Goal: Task Accomplishment & Management: Use online tool/utility

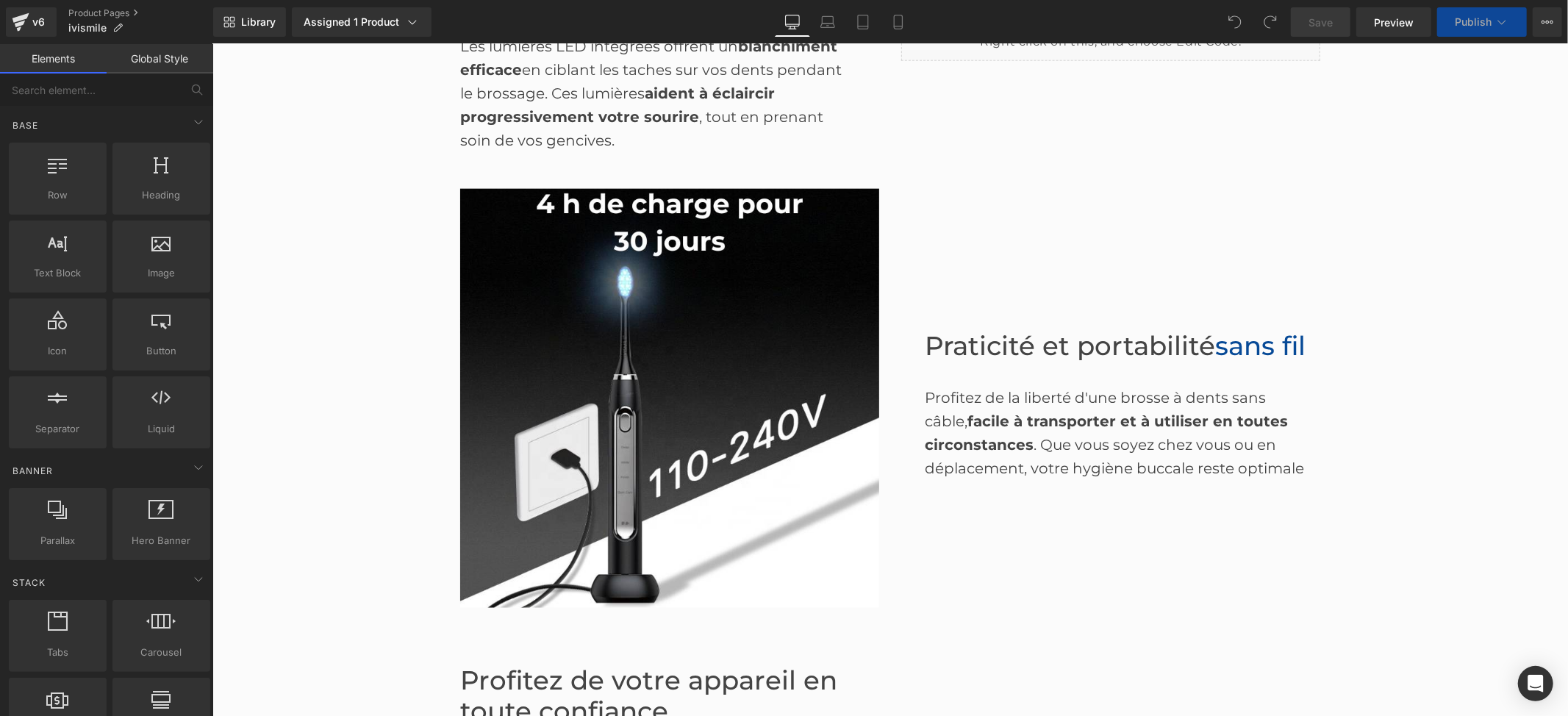
scroll to position [2058, 0]
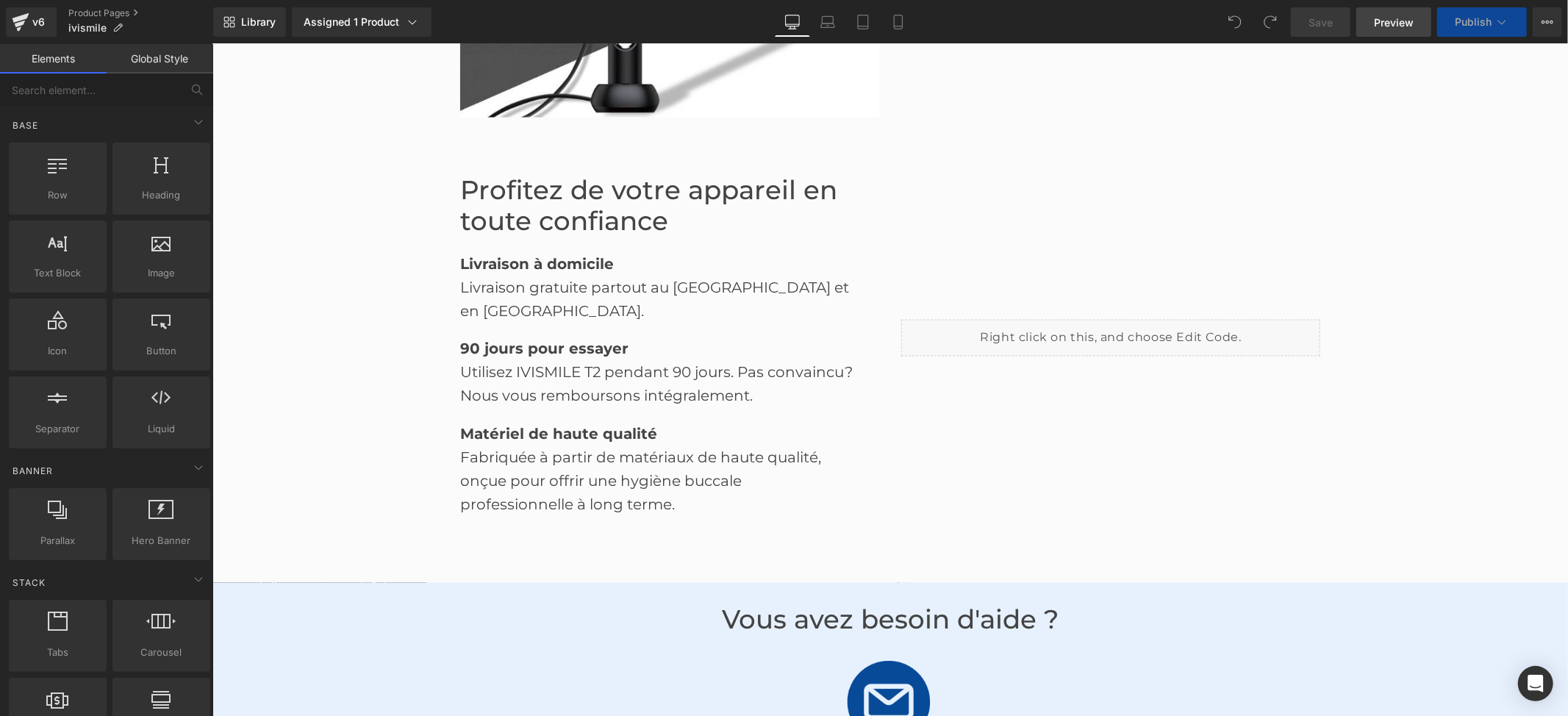
click at [1379, 20] on span "Preview" at bounding box center [1394, 22] width 40 height 16
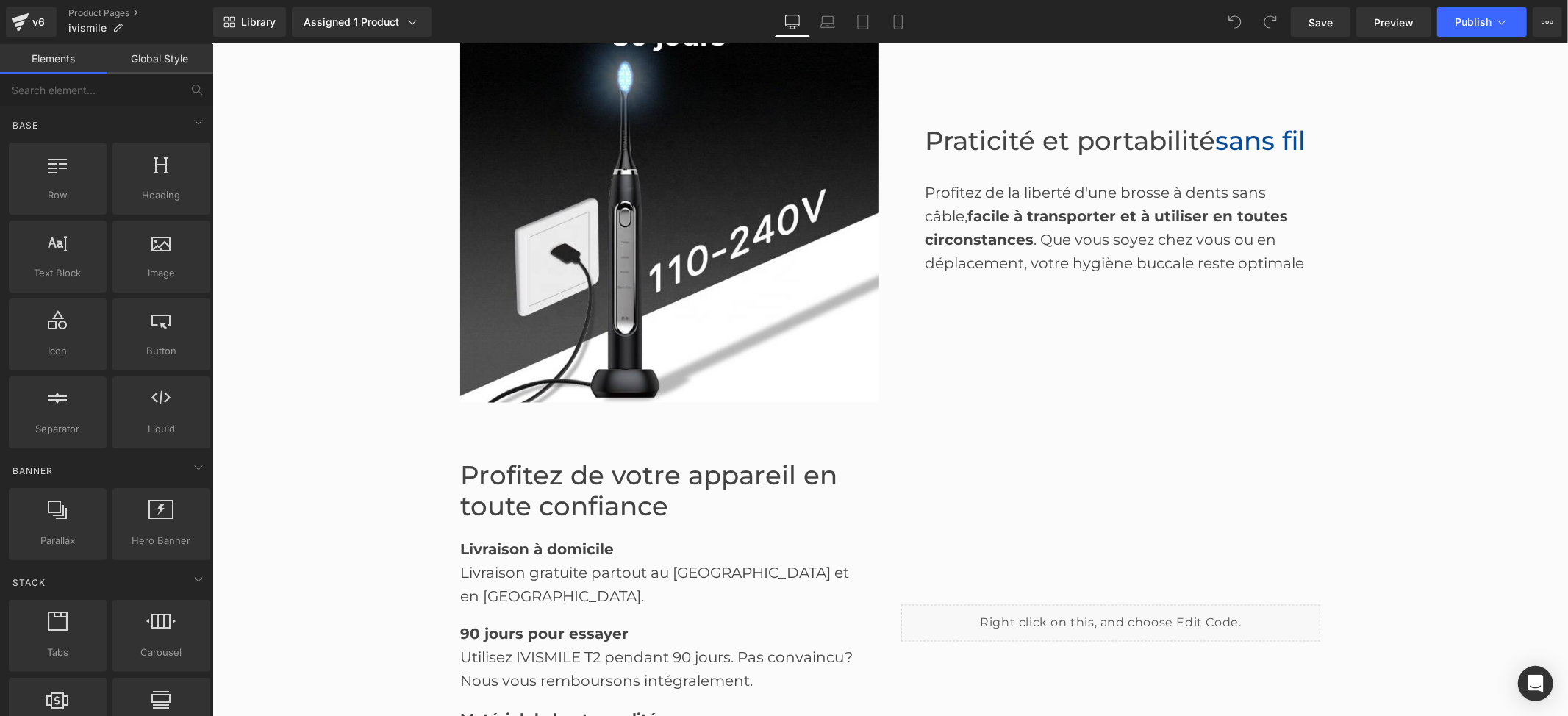
scroll to position [1764, 0]
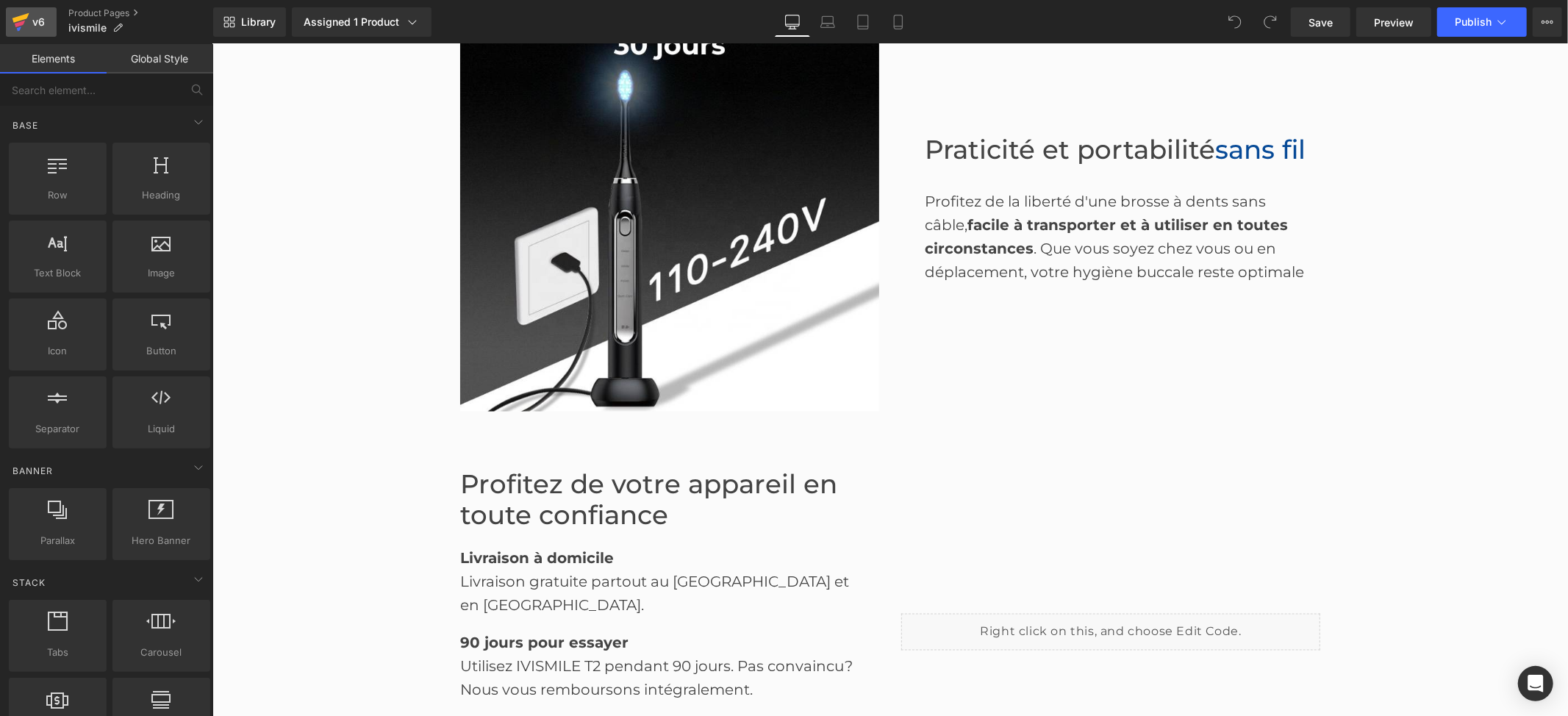
click at [25, 32] on icon at bounding box center [21, 22] width 18 height 37
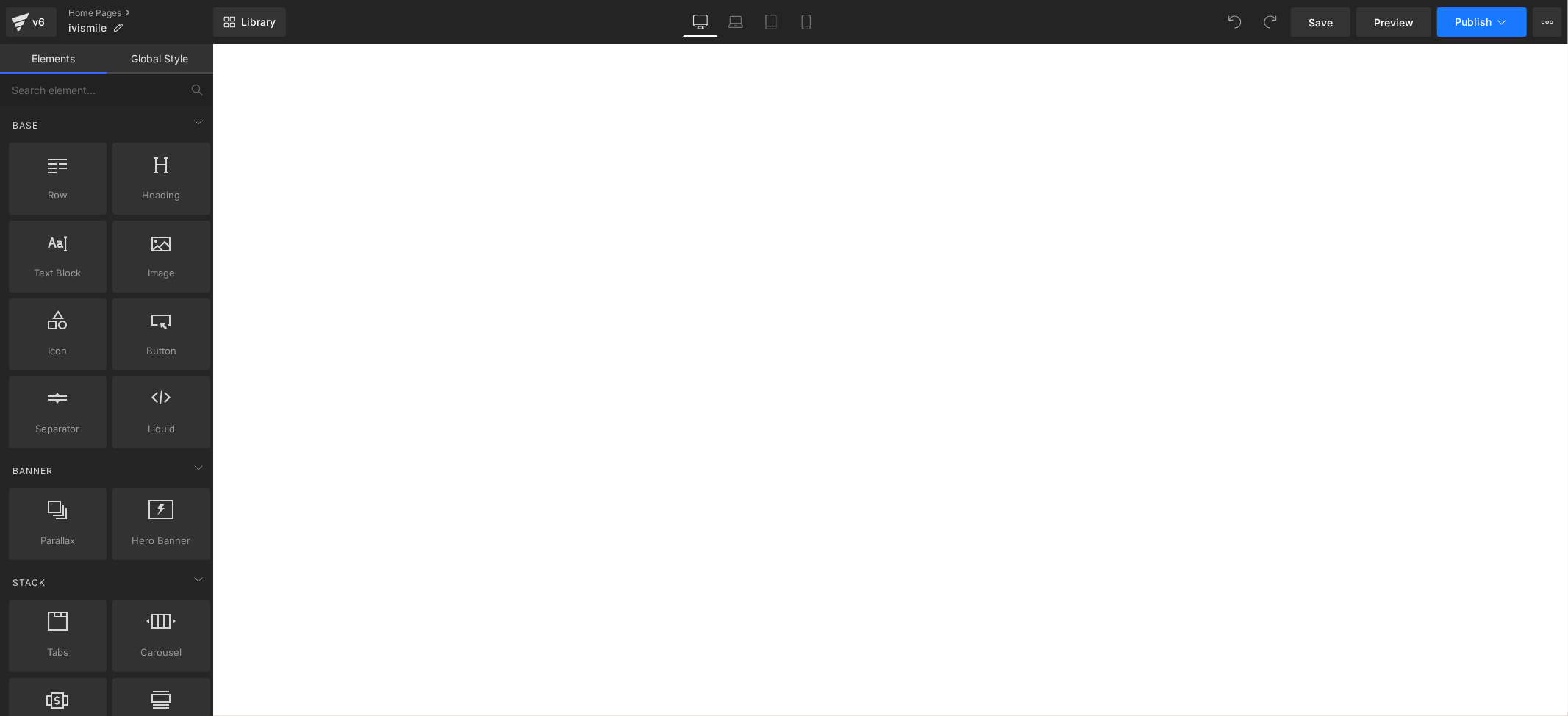
click at [1481, 31] on button "Publish" at bounding box center [1482, 22] width 90 height 29
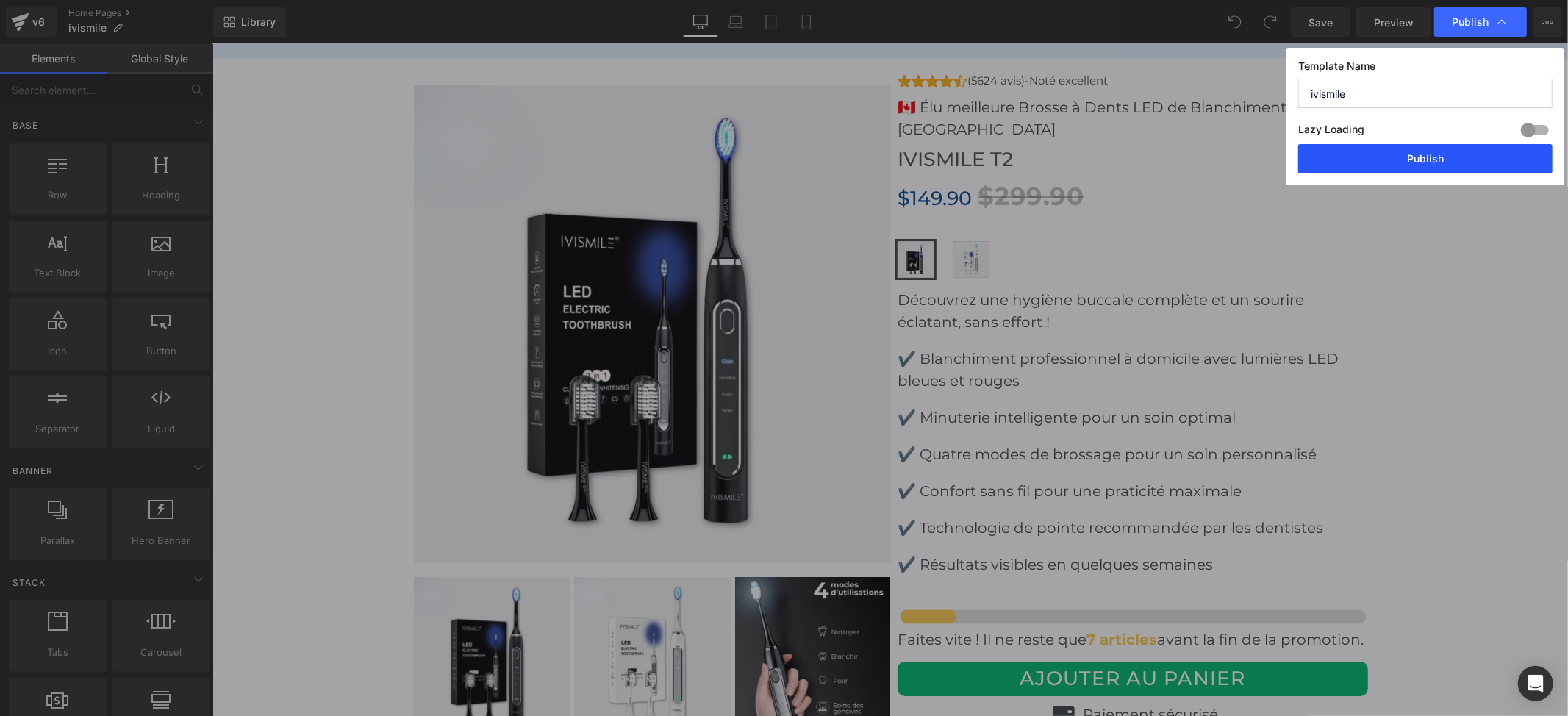
click at [1417, 160] on button "Publish" at bounding box center [1425, 159] width 254 height 29
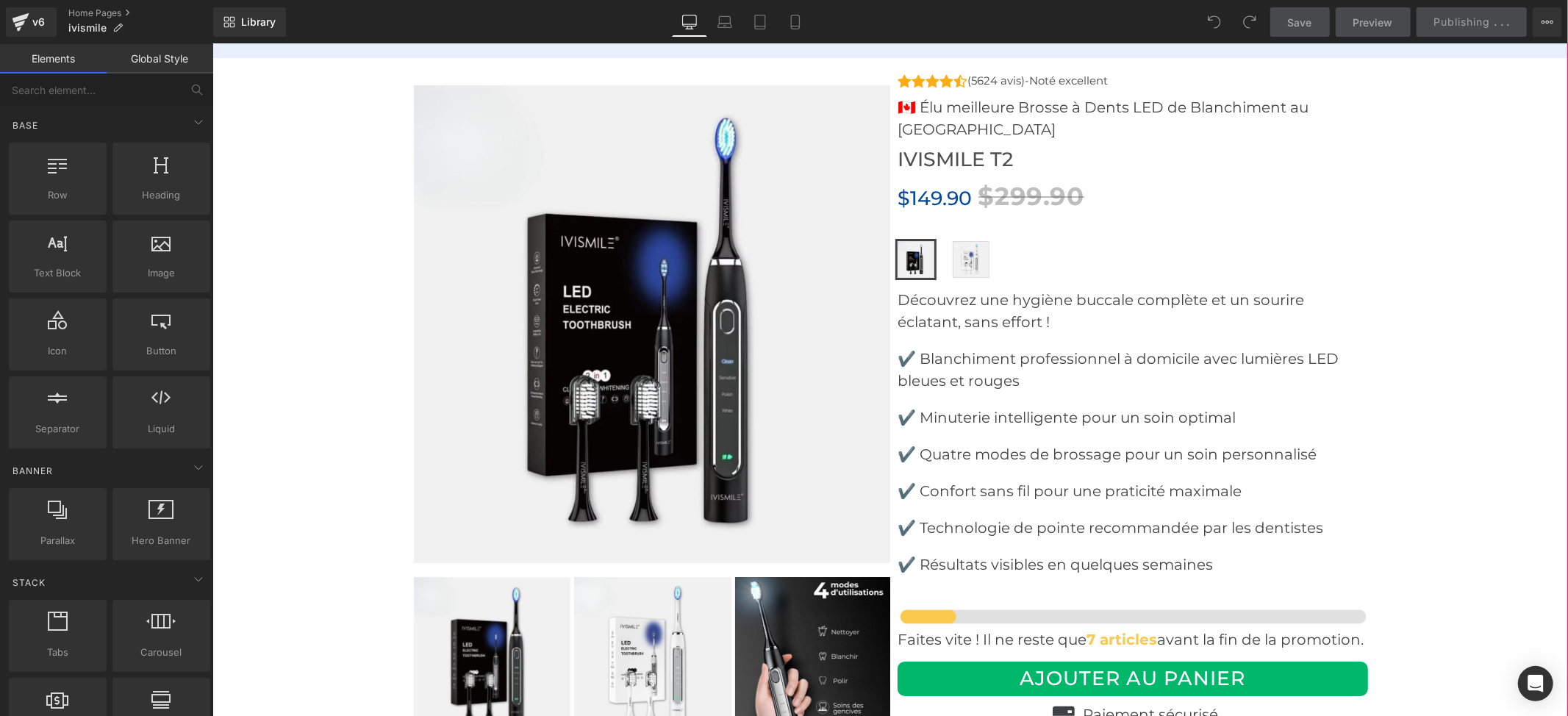
scroll to position [4411, 0]
